Goal: Information Seeking & Learning: Learn about a topic

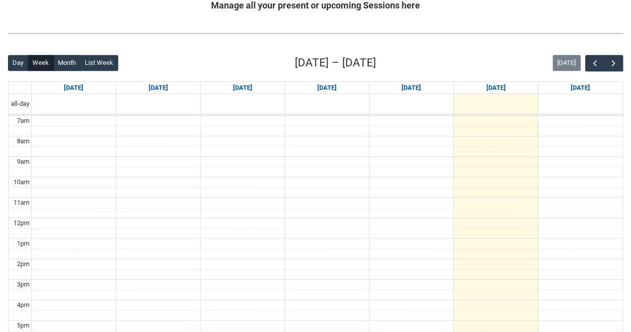
scroll to position [210, 0]
click at [611, 61] on span "button" at bounding box center [614, 63] width 10 height 10
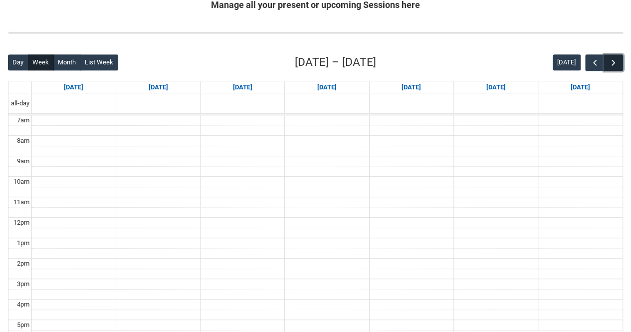
click at [611, 61] on span "button" at bounding box center [614, 63] width 10 height 10
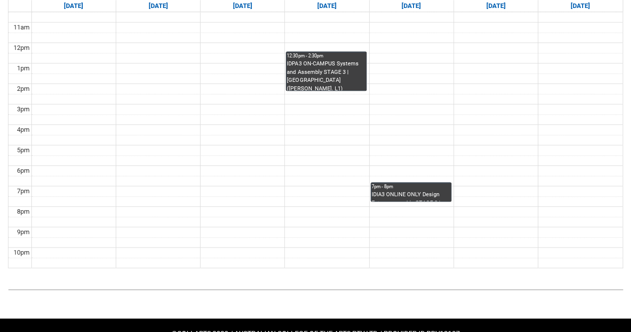
scroll to position [384, 0]
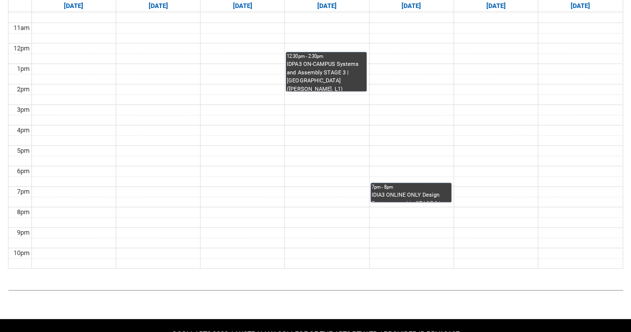
click at [334, 78] on div "IDPA3 ON-CAMPUS Systems and Assembly STAGE 3 | [GEOGRAPHIC_DATA] ([PERSON_NAME]…" at bounding box center [326, 75] width 79 height 30
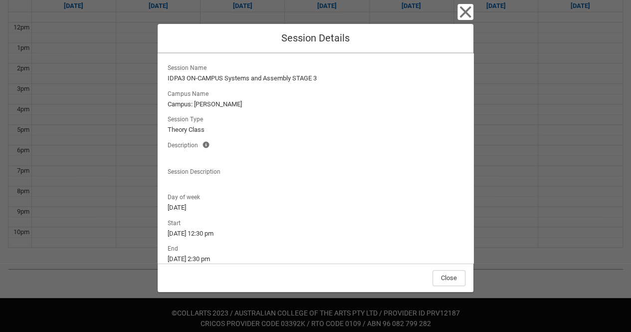
scroll to position [71, 0]
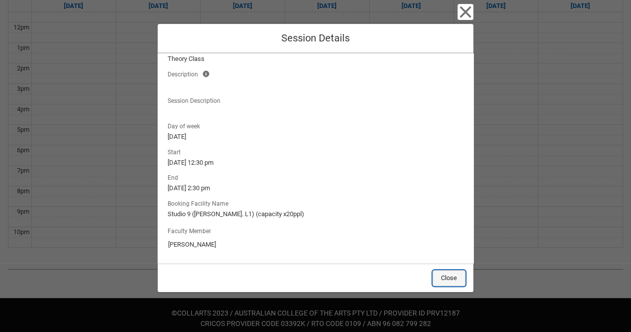
click at [448, 279] on button "Close" at bounding box center [449, 278] width 33 height 16
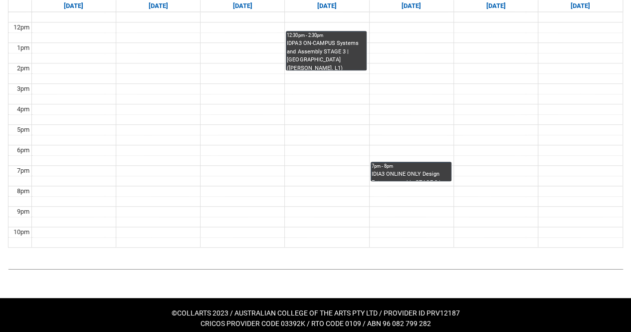
click at [404, 172] on div "IDIA3 ONLINE ONLY Design Entrepreneurship STAGE 3 | Online | [PERSON_NAME]" at bounding box center [411, 175] width 79 height 10
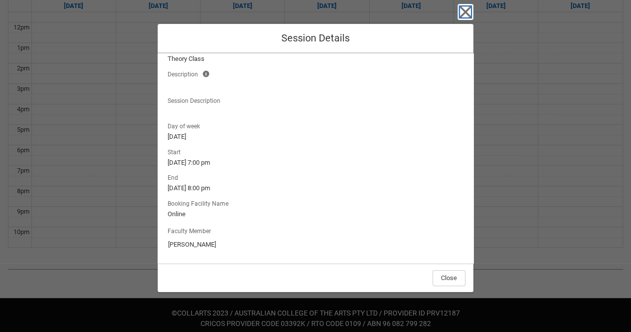
click at [464, 14] on icon "button" at bounding box center [466, 12] width 16 height 16
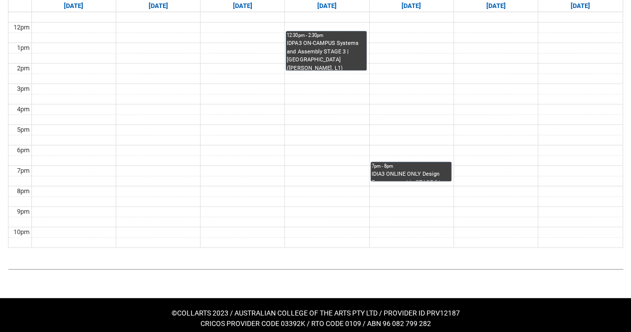
click at [433, 174] on div "IDIA3 ONLINE ONLY Design Entrepreneurship STAGE 3 | Online | [PERSON_NAME]" at bounding box center [411, 175] width 79 height 10
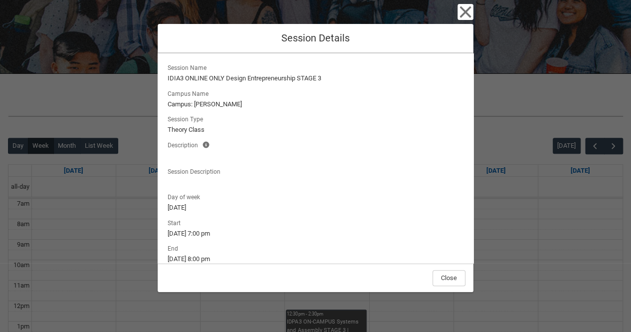
scroll to position [119, 0]
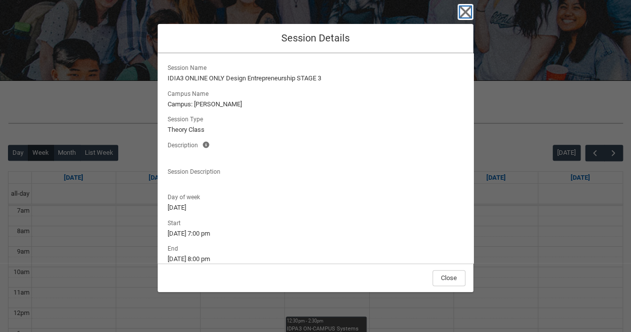
click at [468, 7] on icon "button" at bounding box center [466, 12] width 16 height 16
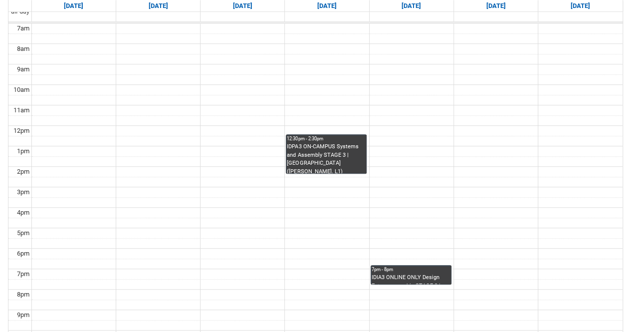
scroll to position [302, 0]
click at [336, 158] on div "IDPA3 ON-CAMPUS Systems and Assembly STAGE 3 | [GEOGRAPHIC_DATA] ([PERSON_NAME]…" at bounding box center [326, 157] width 79 height 30
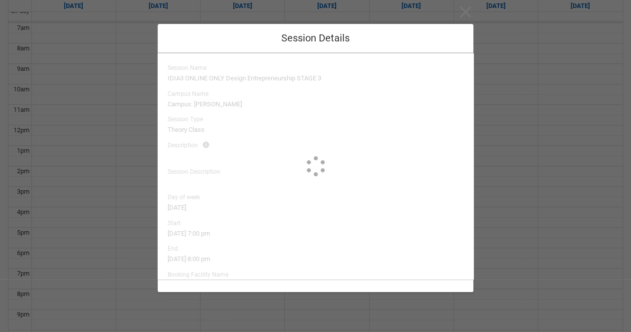
type input "[PERSON_NAME]"
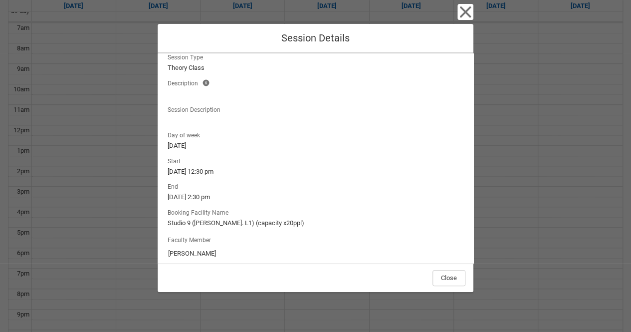
scroll to position [71, 0]
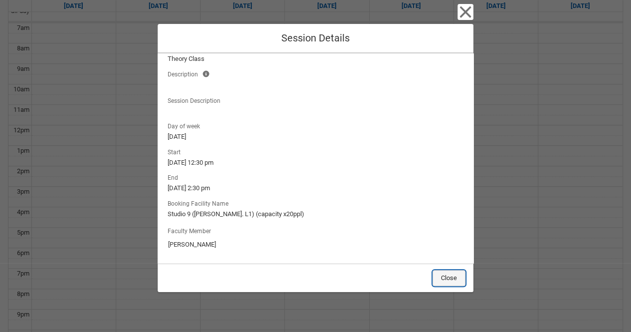
click at [449, 275] on button "Close" at bounding box center [449, 278] width 33 height 16
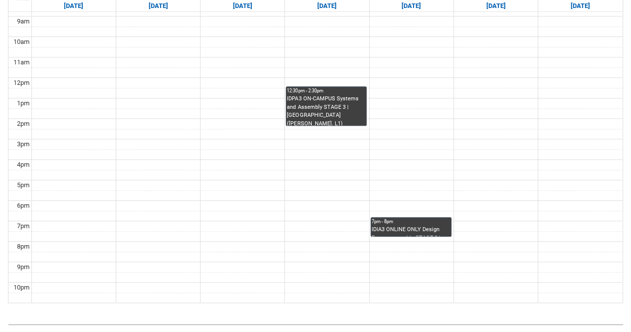
scroll to position [349, 0]
